Goal: Task Accomplishment & Management: Manage account settings

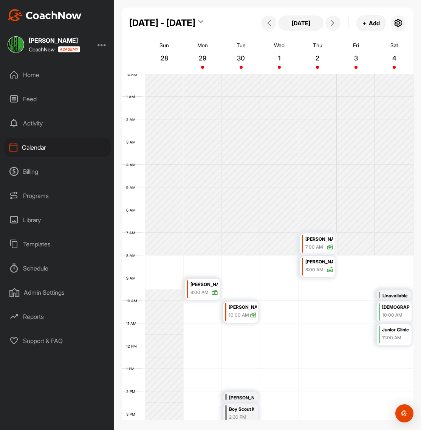
scroll to position [131, 0]
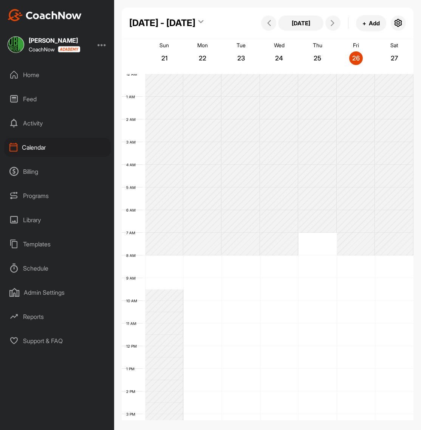
scroll to position [131, 0]
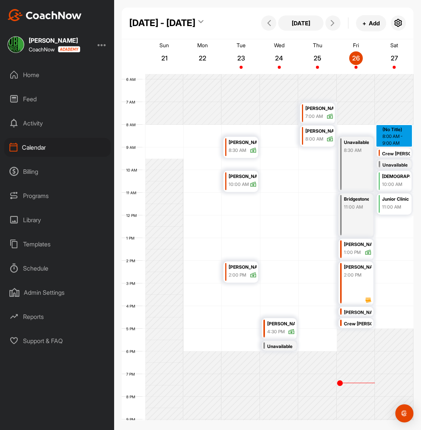
click at [394, 128] on div "12 AM 1 AM 2 AM 3 AM 4 AM 5 AM 6 AM 7 AM 8 AM 9 AM 10 AM 11 AM 12 PM 1 PM 2 PM …" at bounding box center [268, 215] width 292 height 544
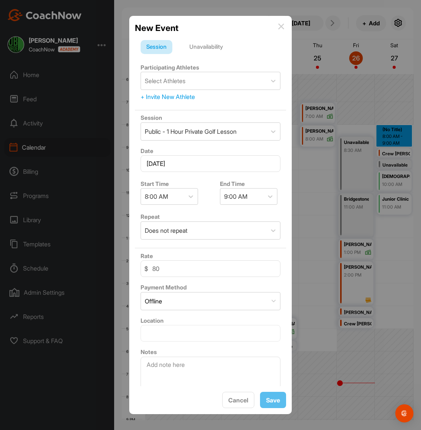
click at [206, 48] on div "Unavailability" at bounding box center [206, 47] width 45 height 14
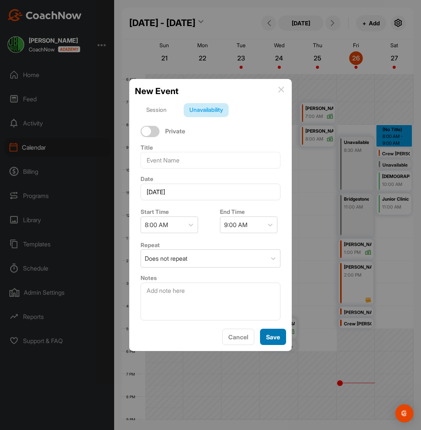
click at [276, 341] on button "Save" at bounding box center [273, 337] width 26 height 16
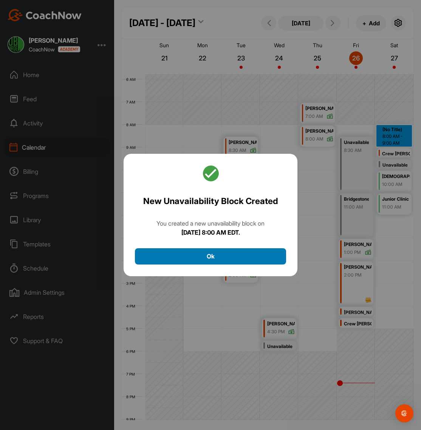
click at [233, 261] on button "Ok" at bounding box center [210, 256] width 151 height 16
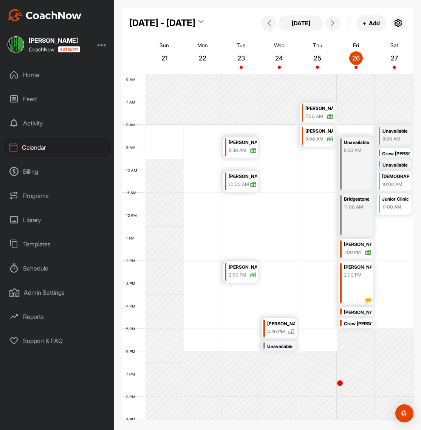
click at [397, 224] on div "12 AM 1 AM 2 AM 3 AM 4 AM 5 AM 6 AM 7 AM 8 AM 9 AM 10 AM 11 AM 12 PM 1 PM 2 PM …" at bounding box center [268, 215] width 292 height 544
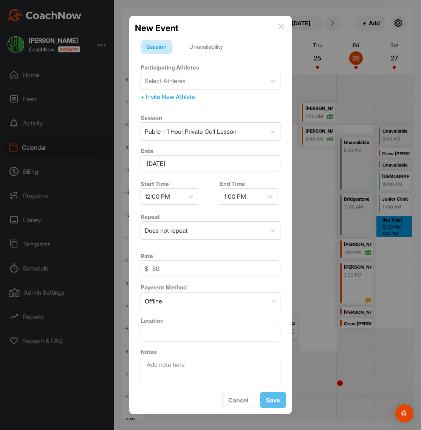
click at [215, 45] on div "Unavailability" at bounding box center [206, 47] width 45 height 14
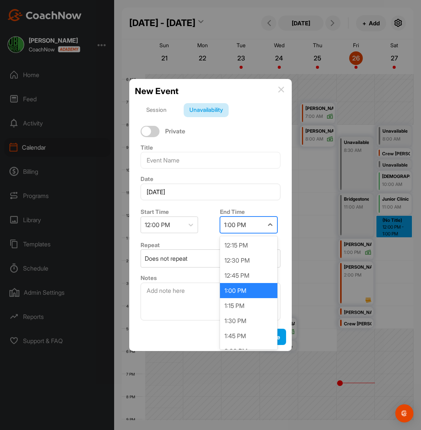
click at [246, 222] on div "1:00 PM" at bounding box center [235, 224] width 22 height 9
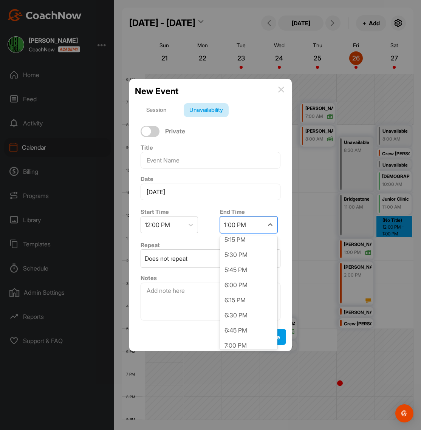
scroll to position [313, 0]
click at [239, 279] on div "6:00 PM" at bounding box center [248, 279] width 57 height 15
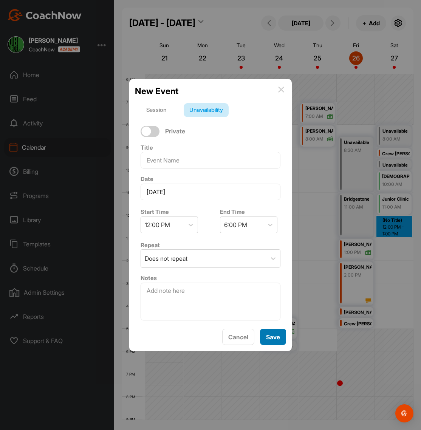
click at [277, 343] on button "Save" at bounding box center [273, 337] width 26 height 16
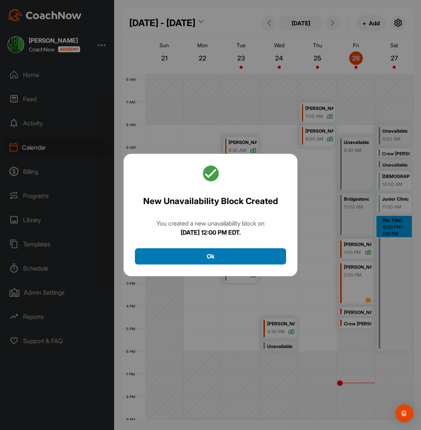
click at [222, 253] on button "Ok" at bounding box center [210, 256] width 151 height 16
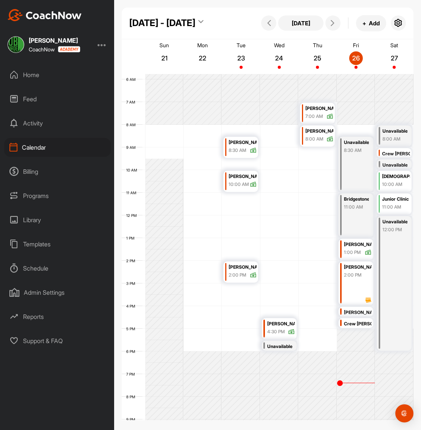
click at [393, 58] on p "27" at bounding box center [394, 58] width 14 height 8
click at [335, 25] on span at bounding box center [332, 23] width 9 height 6
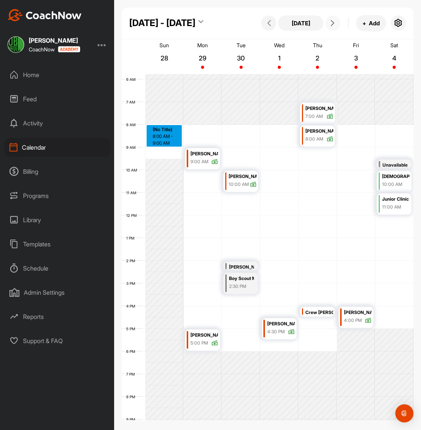
click at [158, 129] on div "12 AM 1 AM 2 AM 3 AM 4 AM 5 AM 6 AM 7 AM 8 AM 9 AM 10 AM 11 AM 12 PM 1 PM 2 PM …" at bounding box center [268, 215] width 292 height 544
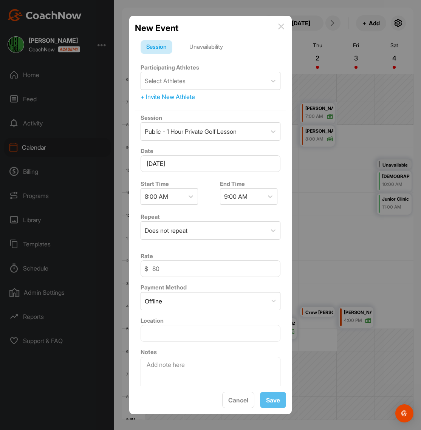
click at [212, 42] on div "Unavailability" at bounding box center [206, 47] width 45 height 14
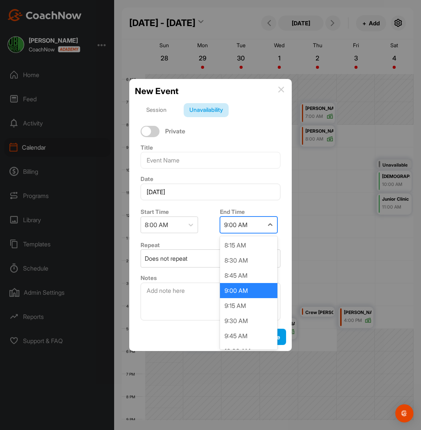
click at [249, 224] on div "9:00 AM" at bounding box center [241, 225] width 43 height 16
click at [243, 320] on div "9:30 AM" at bounding box center [248, 320] width 57 height 15
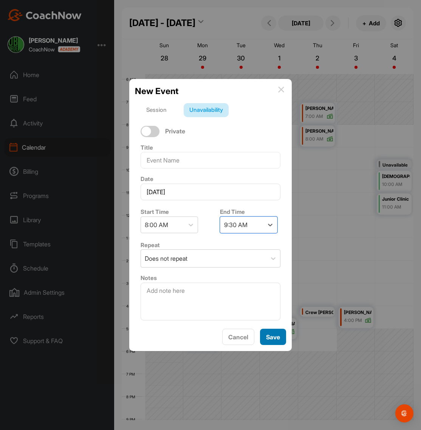
click at [271, 337] on span "Save" at bounding box center [273, 337] width 14 height 8
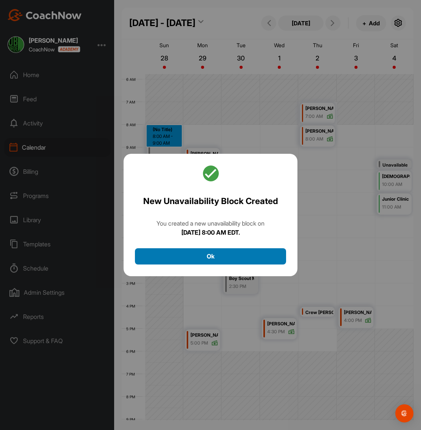
click at [223, 253] on button "Ok" at bounding box center [210, 256] width 151 height 16
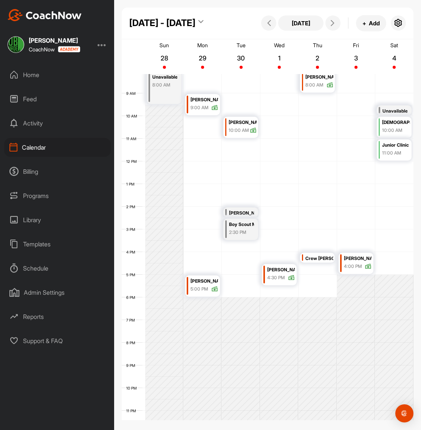
scroll to position [183, 0]
